Goal: Communication & Community: Answer question/provide support

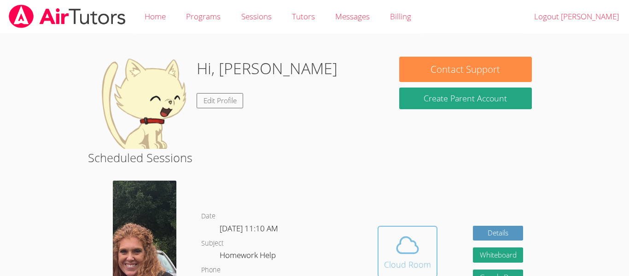
click at [405, 258] on div "Cloud Room" at bounding box center [407, 264] width 47 height 13
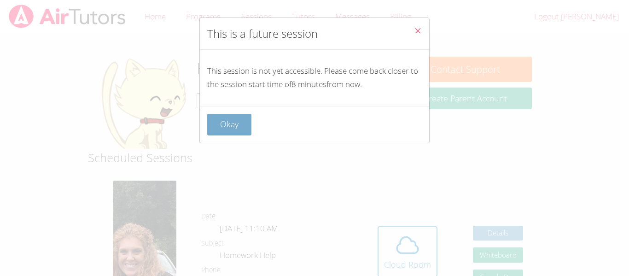
click at [225, 124] on button "Okay" at bounding box center [229, 125] width 44 height 22
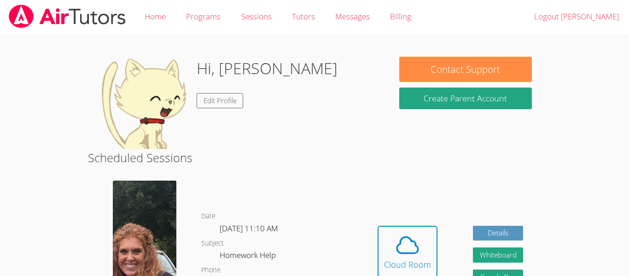
scroll to position [1, 0]
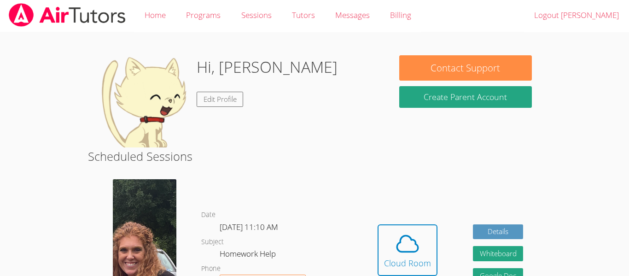
click at [155, 96] on img at bounding box center [143, 101] width 92 height 92
drag, startPoint x: 224, startPoint y: 71, endPoint x: 276, endPoint y: 81, distance: 53.0
click at [276, 81] on div "Hi, Paul Edit Profile" at bounding box center [239, 101] width 284 height 92
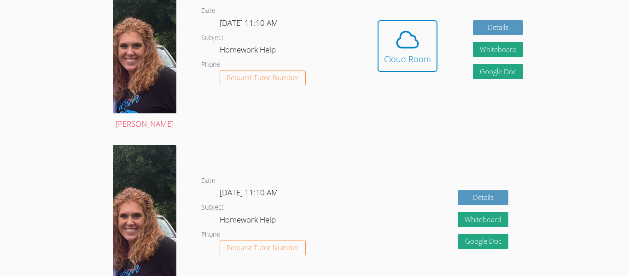
scroll to position [0, 0]
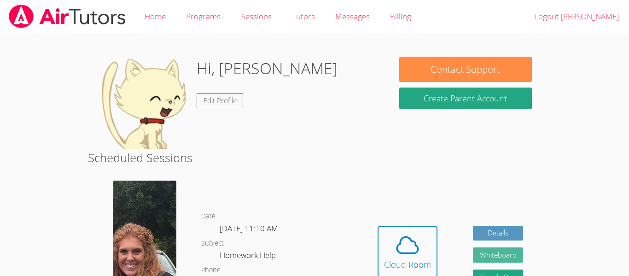
click at [507, 259] on button "Whiteboard" at bounding box center [498, 254] width 51 height 15
click at [346, 22] on div "Messages" at bounding box center [352, 16] width 35 height 13
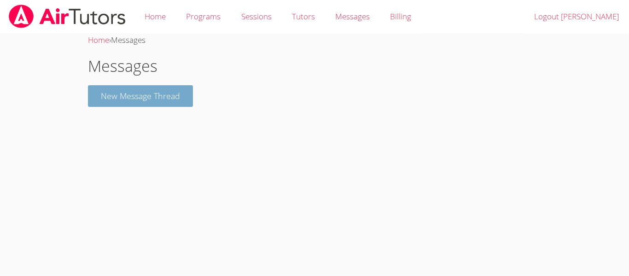
click at [135, 98] on button "New Message Thread" at bounding box center [140, 96] width 105 height 22
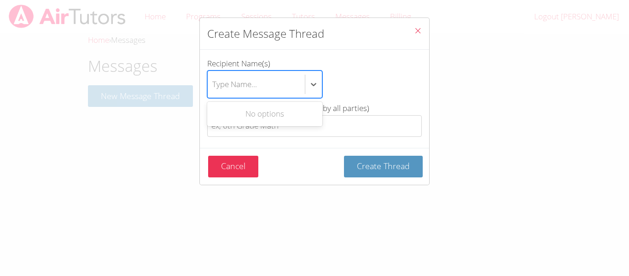
click at [252, 90] on div "Type Name..." at bounding box center [234, 83] width 45 height 13
click at [213, 90] on input "Recipient Name(s) Use Up and Down to choose options, press Enter to select the …" at bounding box center [212, 84] width 1 height 21
click at [315, 83] on icon "btn solid blue btn-info" at bounding box center [313, 84] width 9 height 9
click at [213, 83] on input "Recipient Name(s) Use Up and Down to choose options, press Enter to select the …" at bounding box center [212, 84] width 1 height 21
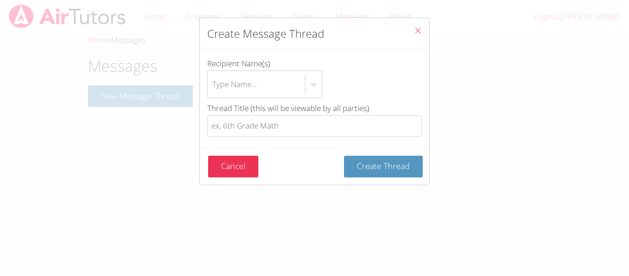
click at [420, 30] on icon "Close" at bounding box center [418, 31] width 8 height 8
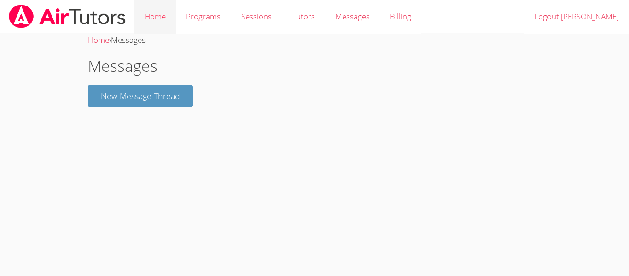
click at [147, 22] on link "Home" at bounding box center [155, 17] width 41 height 34
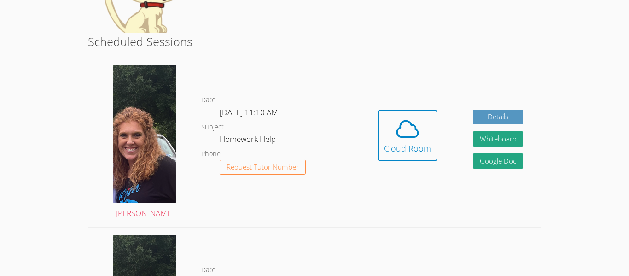
scroll to position [120, 0]
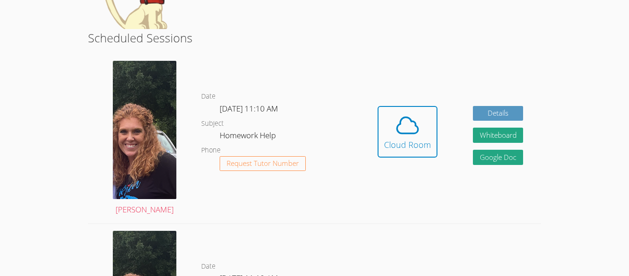
click at [523, 77] on div "Hidden Cloud Room Details Whiteboard Hidden Google Doc" at bounding box center [450, 139] width 181 height 170
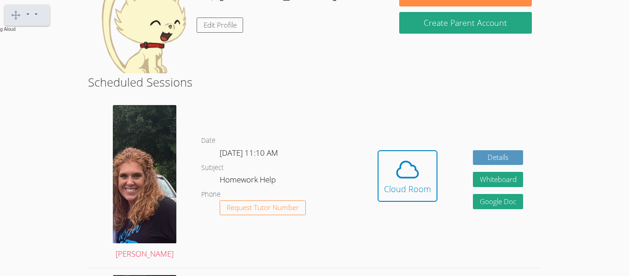
scroll to position [0, 0]
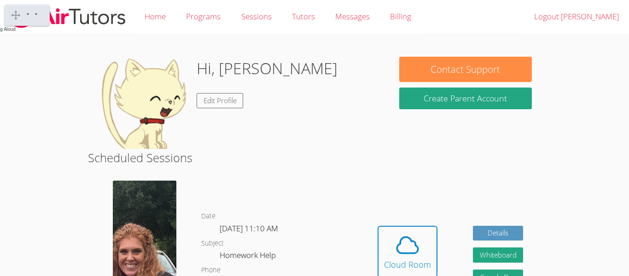
click at [551, 18] on body "Hover Speech Play Pause Stop" at bounding box center [314, 138] width 629 height 276
click at [205, 106] on link "Edit Profile" at bounding box center [220, 100] width 47 height 15
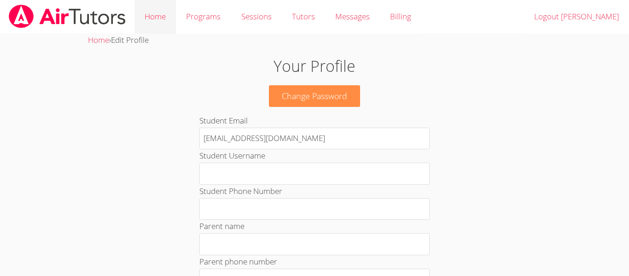
click at [143, 20] on link "Home" at bounding box center [155, 17] width 41 height 34
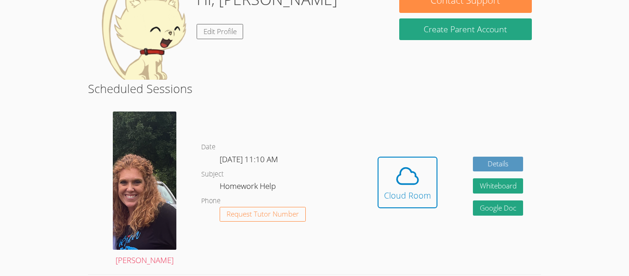
scroll to position [69, 0]
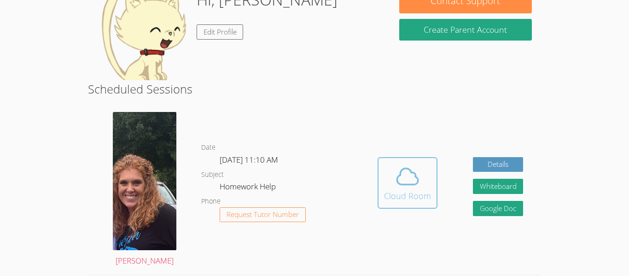
click at [398, 188] on icon at bounding box center [408, 177] width 26 height 26
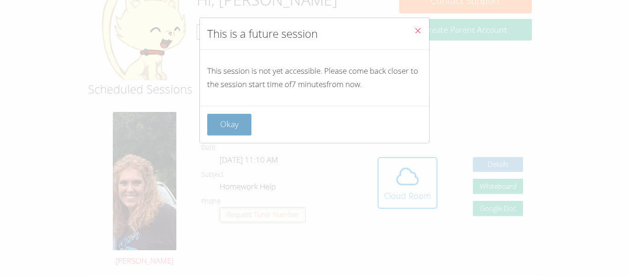
click at [219, 120] on button "Okay" at bounding box center [229, 125] width 44 height 22
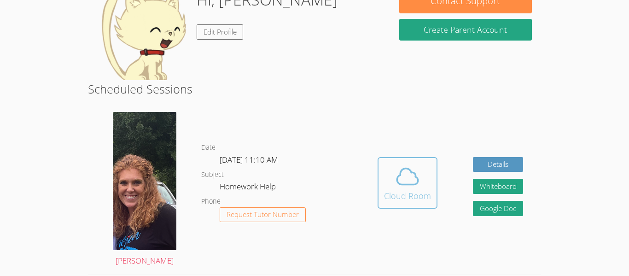
click at [389, 190] on div "Cloud Room" at bounding box center [407, 195] width 47 height 13
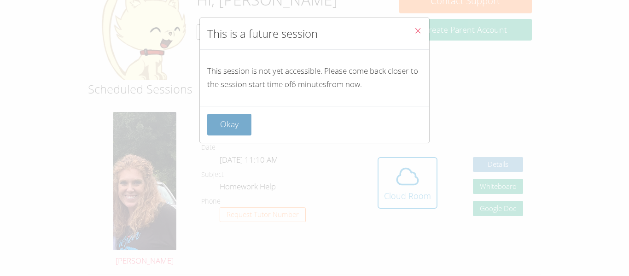
click at [224, 132] on button "Okay" at bounding box center [229, 125] width 44 height 22
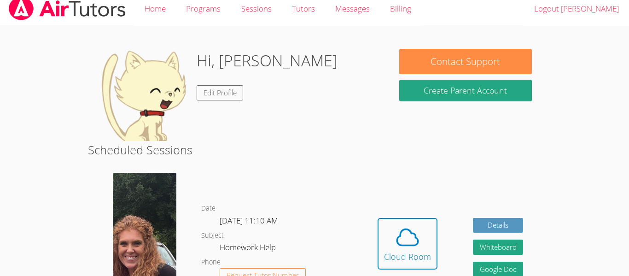
scroll to position [0, 0]
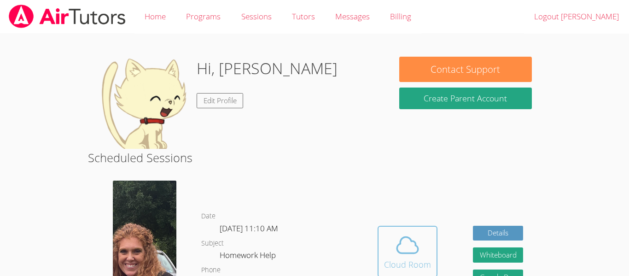
click at [435, 254] on button "Cloud Room" at bounding box center [408, 252] width 60 height 52
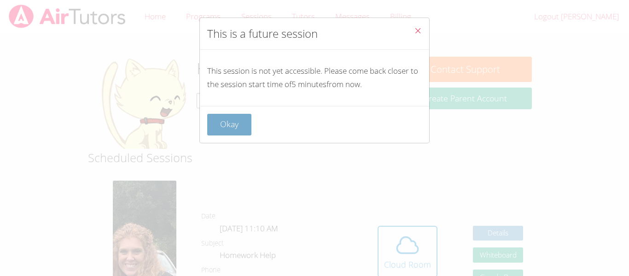
click at [232, 131] on button "Okay" at bounding box center [229, 125] width 44 height 22
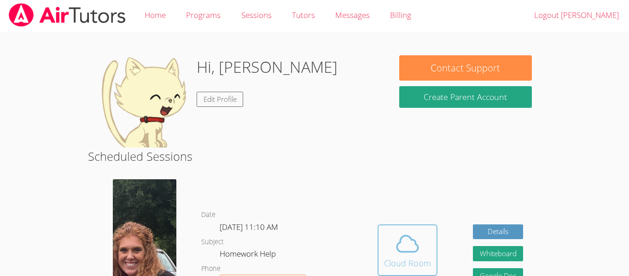
click at [403, 239] on icon at bounding box center [408, 244] width 26 height 26
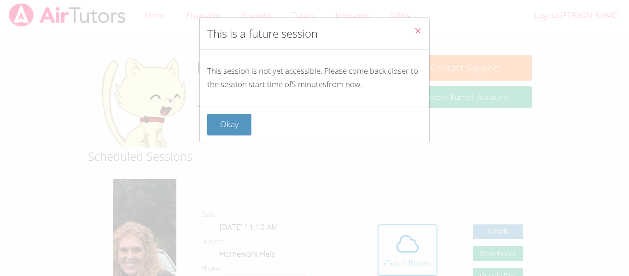
click at [518, 85] on div "This is a future session This session is not yet accessible. Please come back c…" at bounding box center [314, 138] width 629 height 276
click at [223, 126] on button "Okay" at bounding box center [229, 125] width 44 height 22
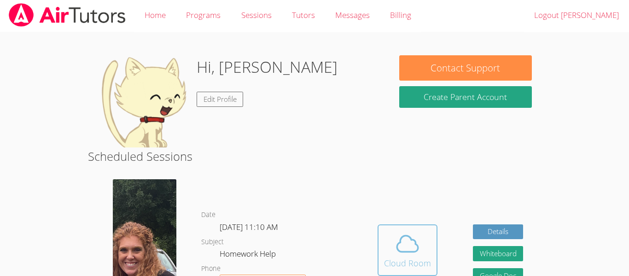
click at [420, 239] on span at bounding box center [407, 244] width 47 height 26
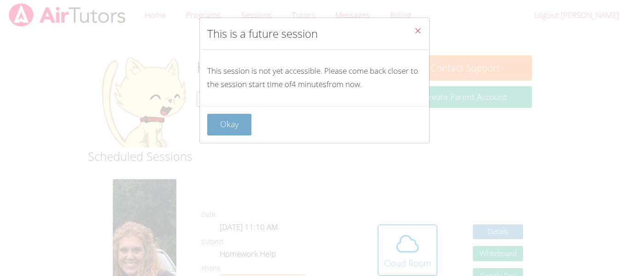
click at [241, 134] on button "Okay" at bounding box center [229, 125] width 44 height 22
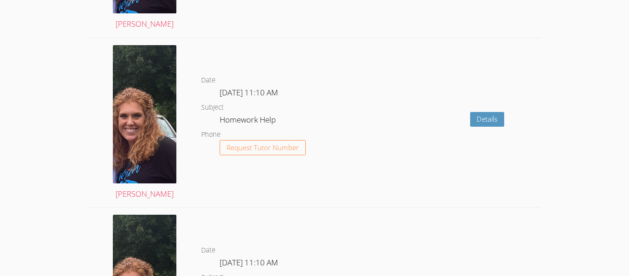
scroll to position [0, 0]
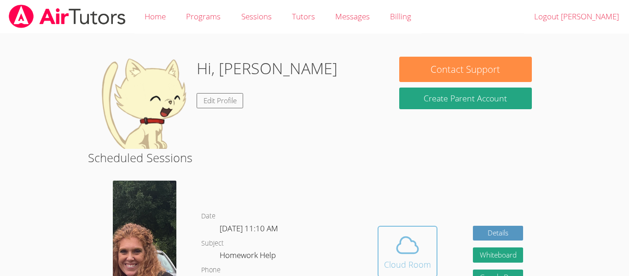
click at [418, 256] on icon at bounding box center [408, 245] width 26 height 26
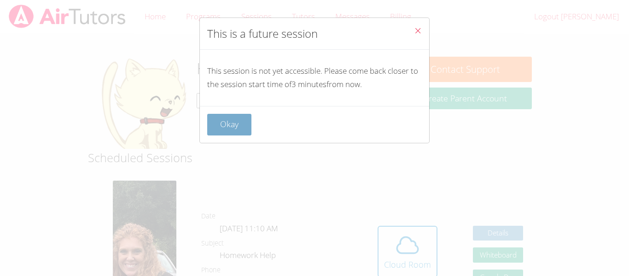
click at [241, 120] on button "Okay" at bounding box center [229, 125] width 44 height 22
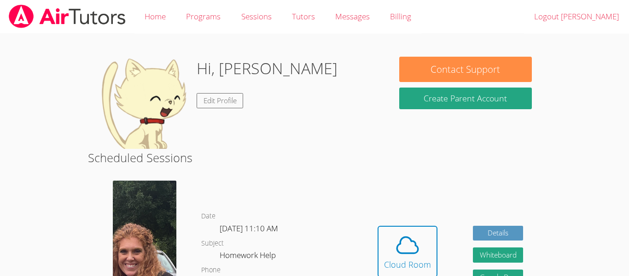
scroll to position [1, 0]
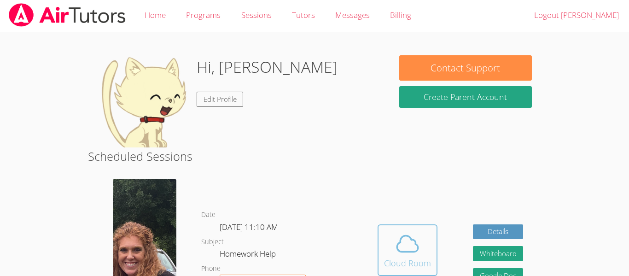
click at [408, 234] on icon at bounding box center [408, 244] width 26 height 26
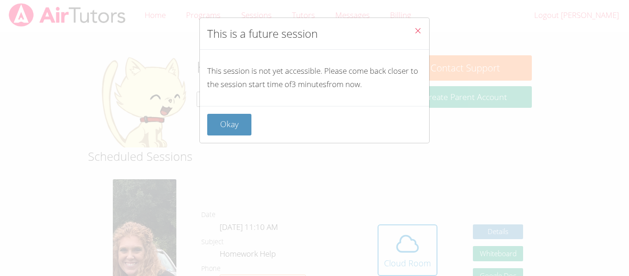
click at [419, 29] on icon "Close" at bounding box center [418, 31] width 8 height 8
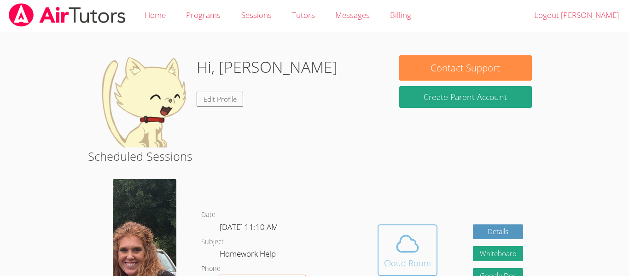
click at [390, 258] on div "Cloud Room" at bounding box center [407, 263] width 47 height 13
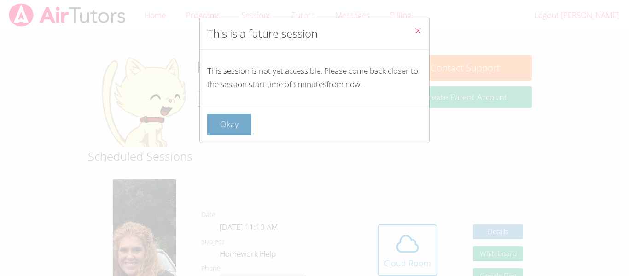
click at [242, 123] on button "Okay" at bounding box center [229, 125] width 44 height 22
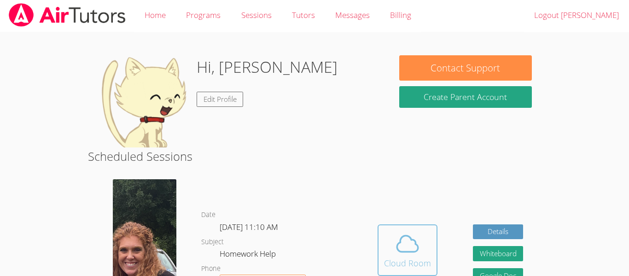
click at [382, 240] on button "Cloud Room" at bounding box center [408, 250] width 60 height 52
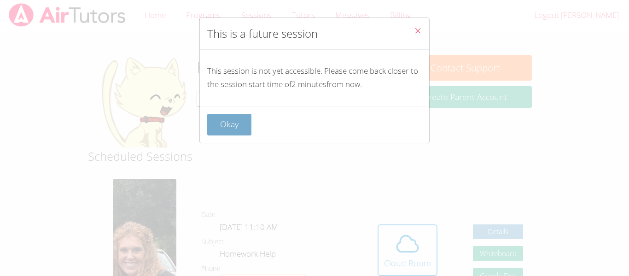
click at [211, 129] on button "Okay" at bounding box center [229, 125] width 44 height 22
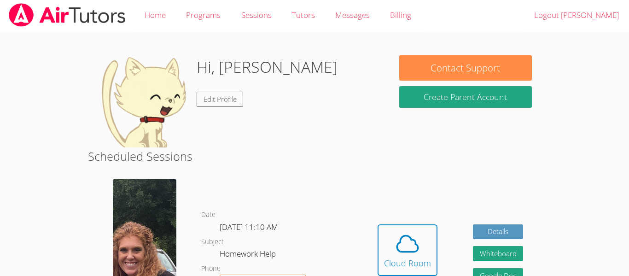
click at [404, 190] on div "Hidden Cloud Room Details Whiteboard Hidden Google Doc" at bounding box center [450, 257] width 181 height 170
click at [393, 249] on span at bounding box center [407, 244] width 47 height 26
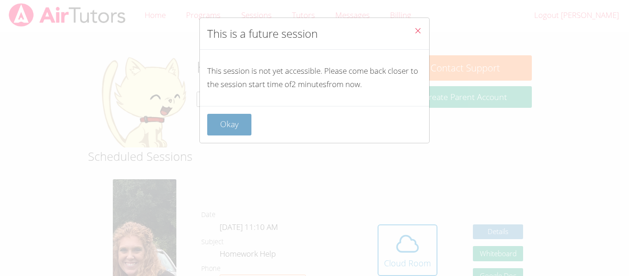
click at [226, 129] on button "Okay" at bounding box center [229, 125] width 44 height 22
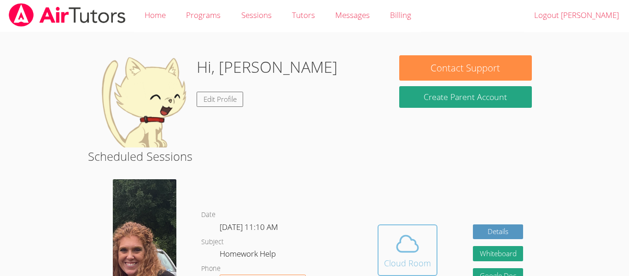
click at [416, 276] on button "Cloud Room" at bounding box center [408, 250] width 60 height 52
click at [427, 260] on div "Cloud Room" at bounding box center [407, 263] width 47 height 13
click at [411, 262] on div "Cloud Room" at bounding box center [407, 263] width 47 height 13
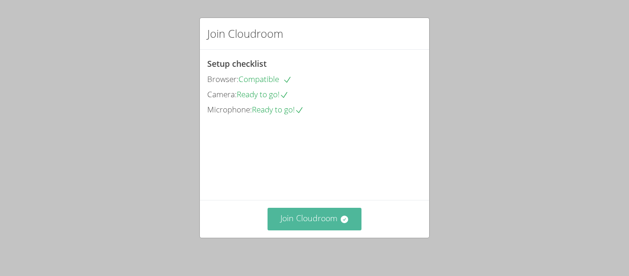
click at [309, 219] on button "Join Cloudroom" at bounding box center [315, 219] width 94 height 23
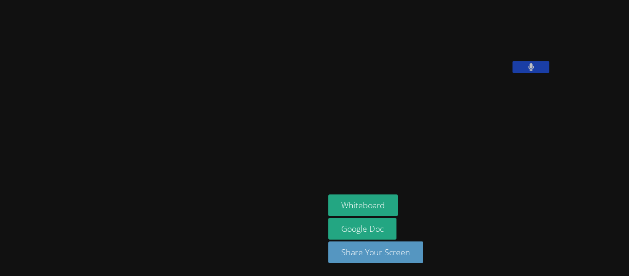
click at [437, 73] on video at bounding box center [398, 38] width 138 height 69
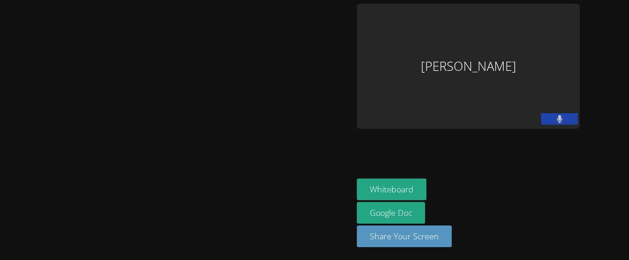
click at [245, 82] on div at bounding box center [177, 130] width 346 height 253
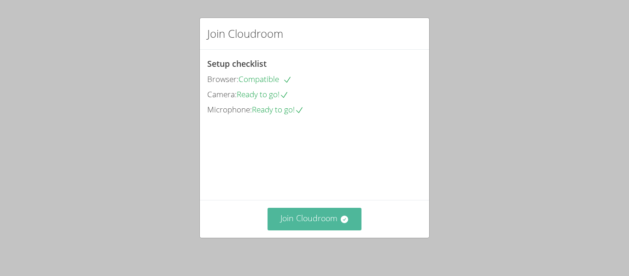
click at [323, 229] on button "Join Cloudroom" at bounding box center [315, 219] width 94 height 23
click at [358, 214] on button "Join Cloudroom" at bounding box center [315, 219] width 94 height 23
click at [304, 219] on button "Join Cloudroom" at bounding box center [315, 219] width 94 height 23
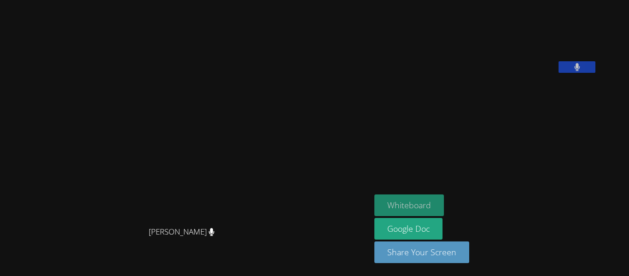
click at [436, 208] on button "Whiteboard" at bounding box center [410, 205] width 70 height 22
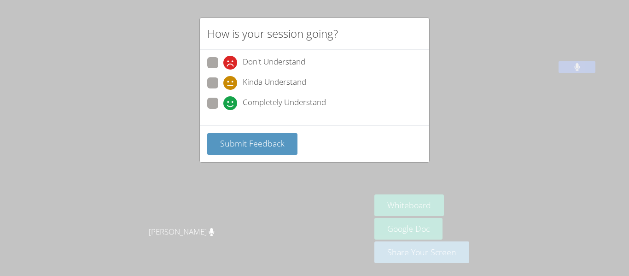
click at [223, 110] on span at bounding box center [223, 110] width 0 height 0
click at [223, 103] on input "Completely Understand" at bounding box center [227, 102] width 8 height 8
radio input "true"
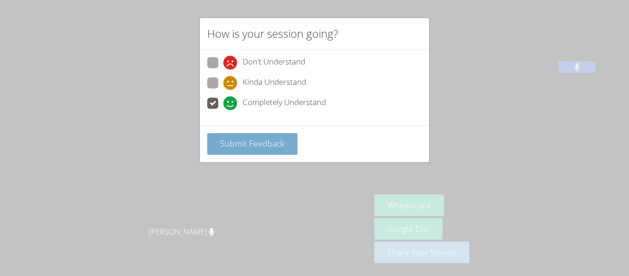
click at [238, 143] on span "Submit Feedback" at bounding box center [252, 143] width 65 height 11
